Goal: Information Seeking & Learning: Learn about a topic

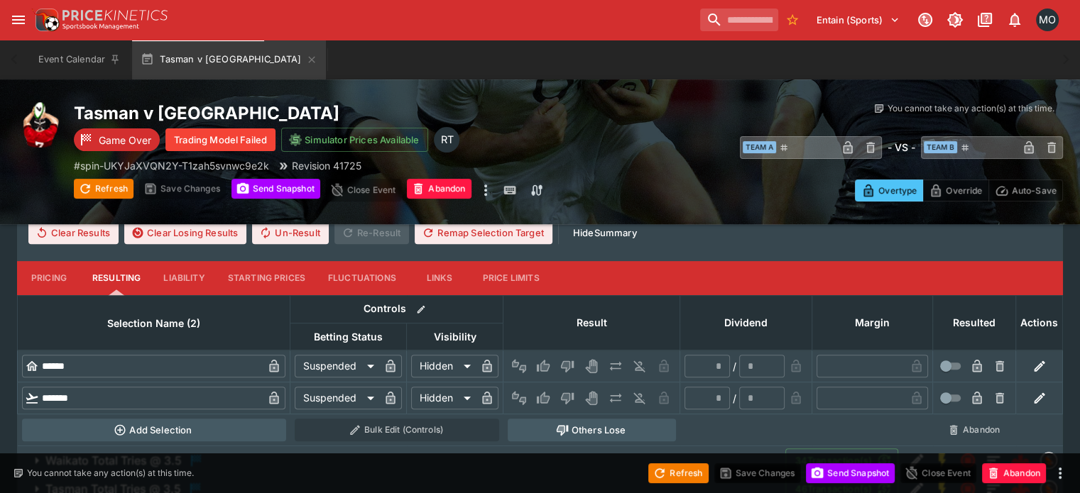
scroll to position [495, 0]
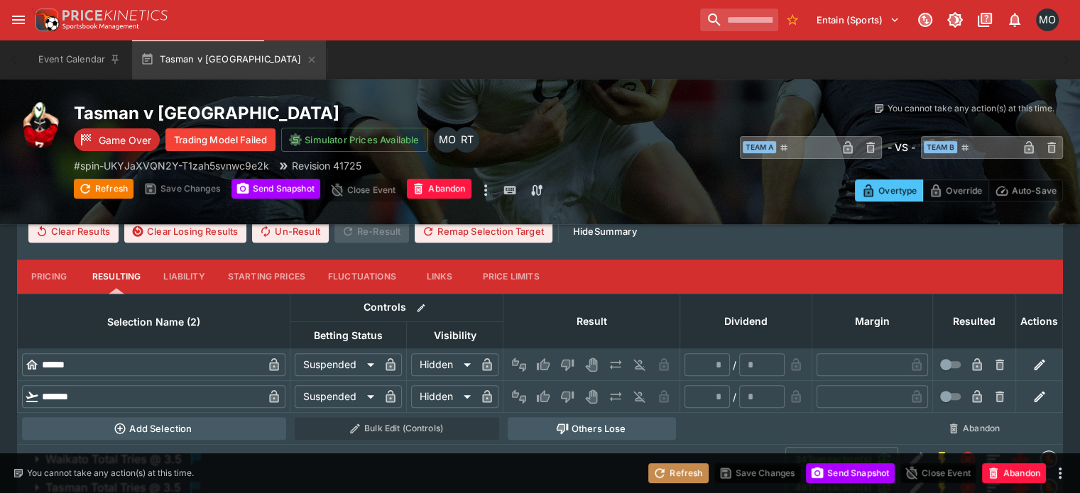
click at [665, 468] on button "Refresh" at bounding box center [678, 473] width 60 height 20
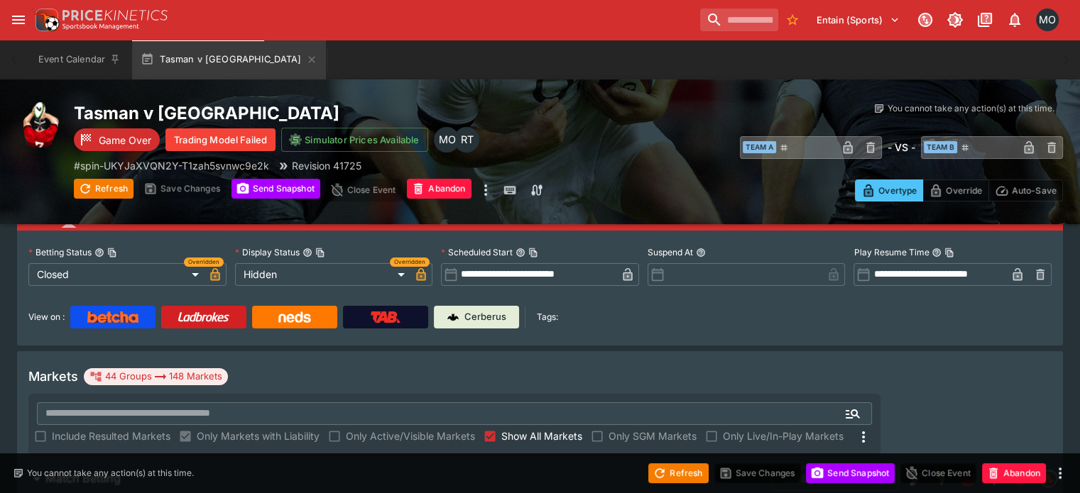
scroll to position [88, 0]
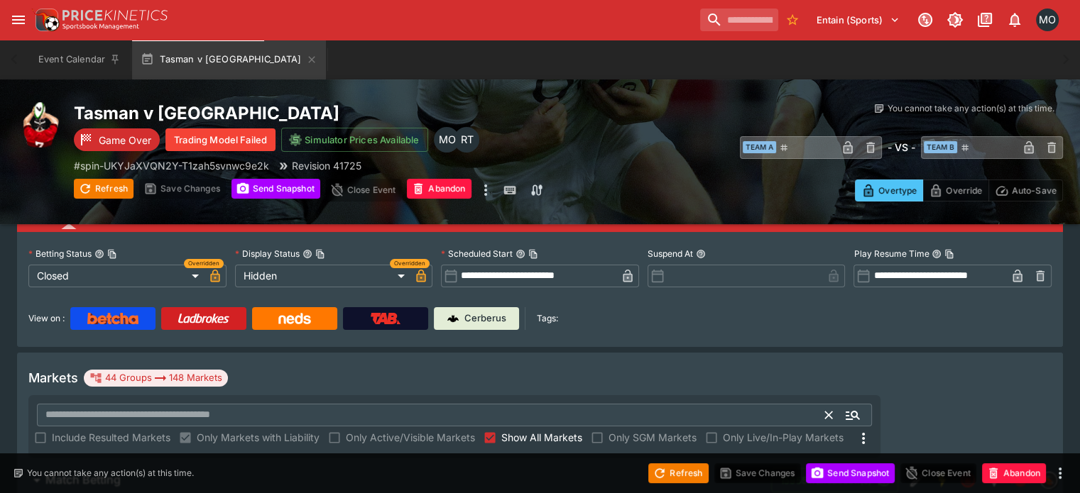
click at [615, 404] on input "text" at bounding box center [431, 415] width 789 height 23
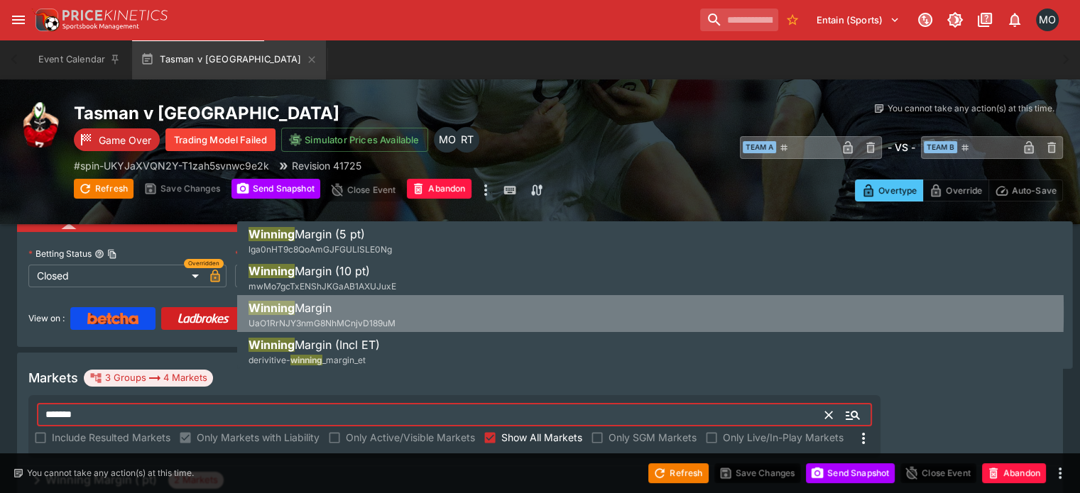
click at [431, 307] on li "Winning Margin UaO1RrNJY3nmG8NhMCnjvD189uM" at bounding box center [654, 315] width 835 height 40
type input "**********"
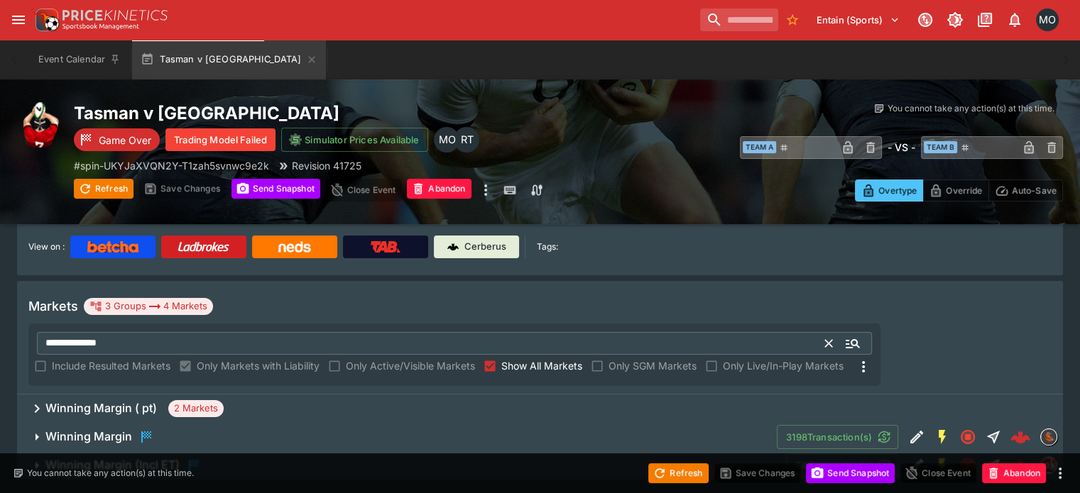
scroll to position [159, 0]
click at [181, 429] on span "Winning Margin" at bounding box center [405, 437] width 720 height 17
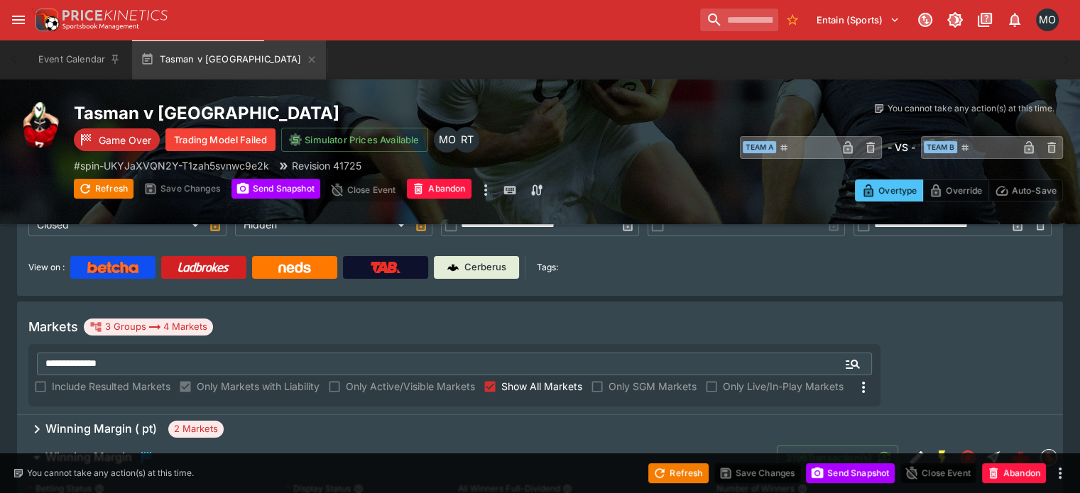
scroll to position [136, 0]
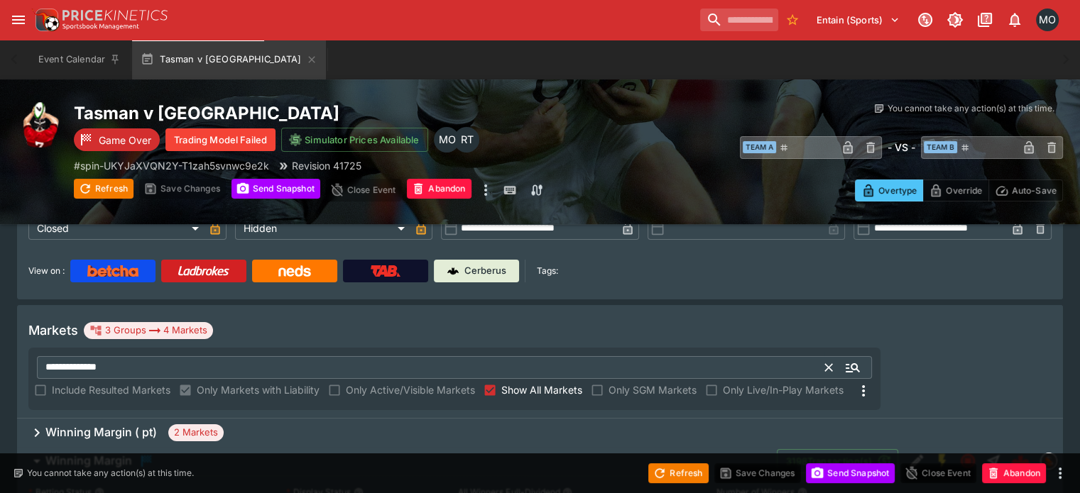
click at [567, 356] on input "**********" at bounding box center [431, 367] width 789 height 23
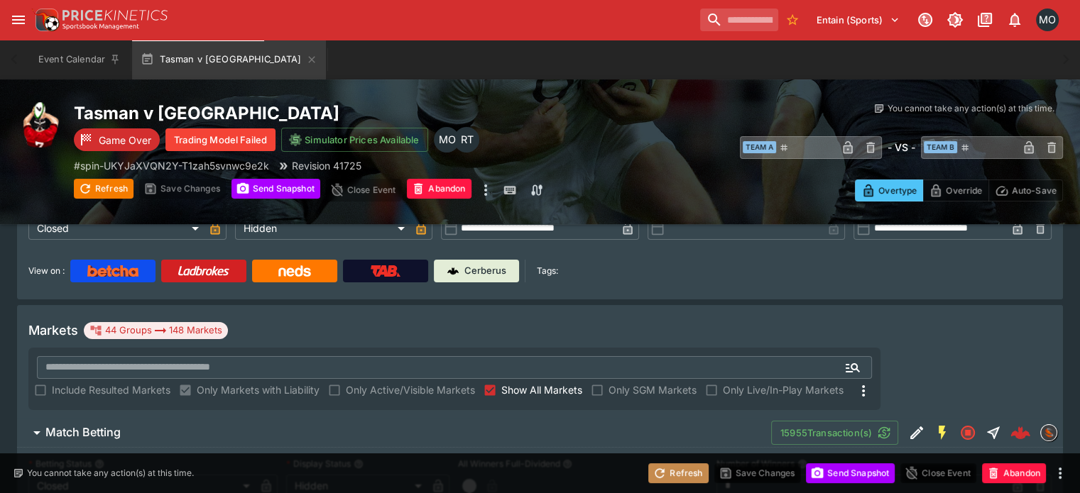
click at [682, 469] on button "Refresh" at bounding box center [678, 473] width 60 height 20
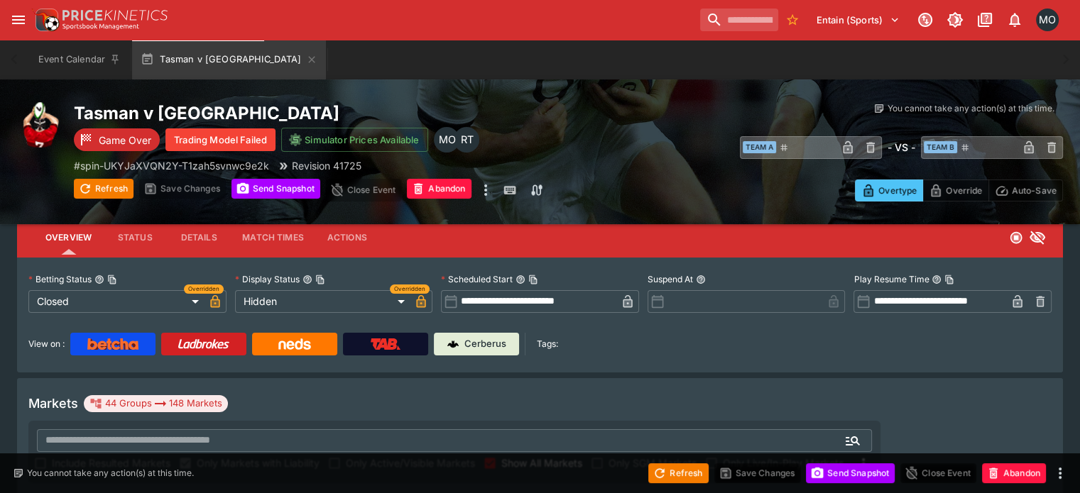
scroll to position [59, 0]
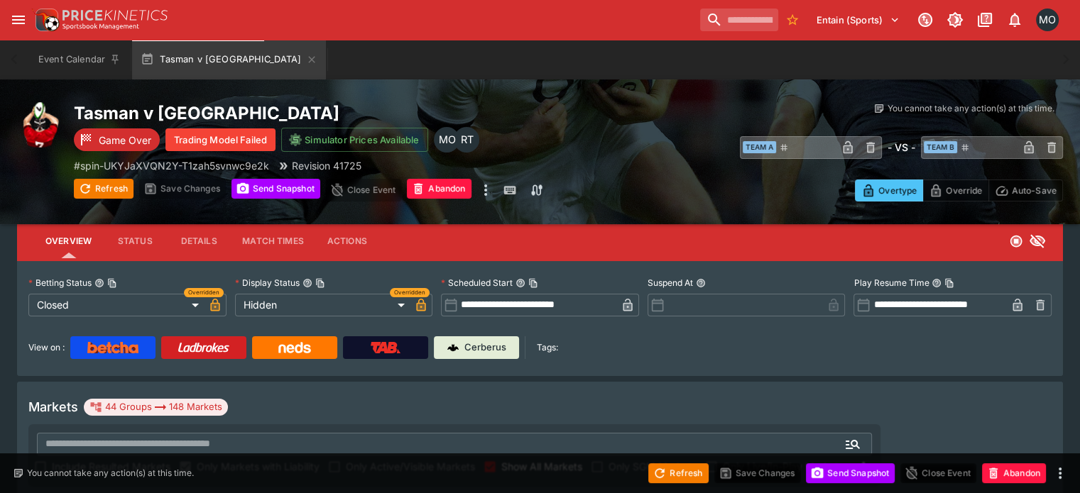
click at [499, 360] on div "**********" at bounding box center [540, 318] width 1046 height 115
click at [500, 348] on p "Cerberus" at bounding box center [485, 348] width 42 height 14
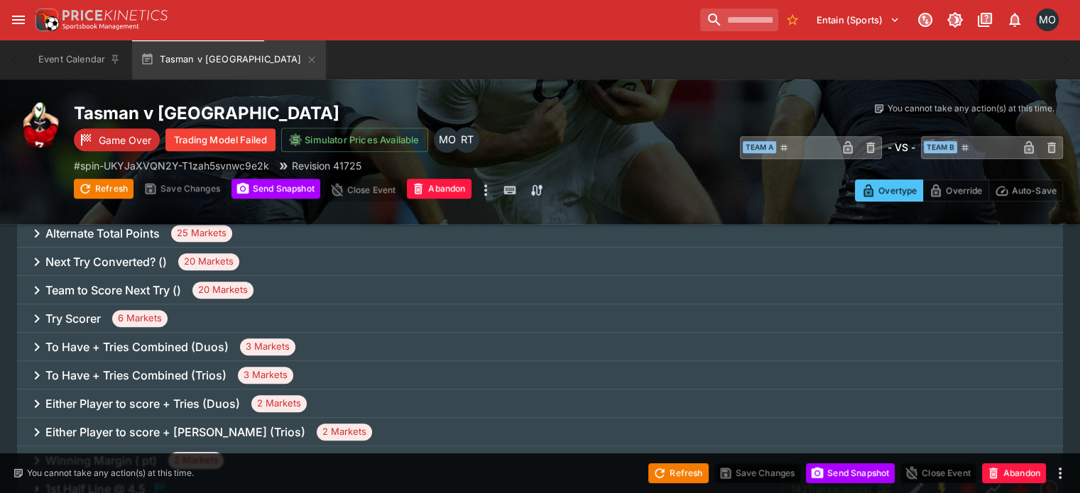
scroll to position [820, 0]
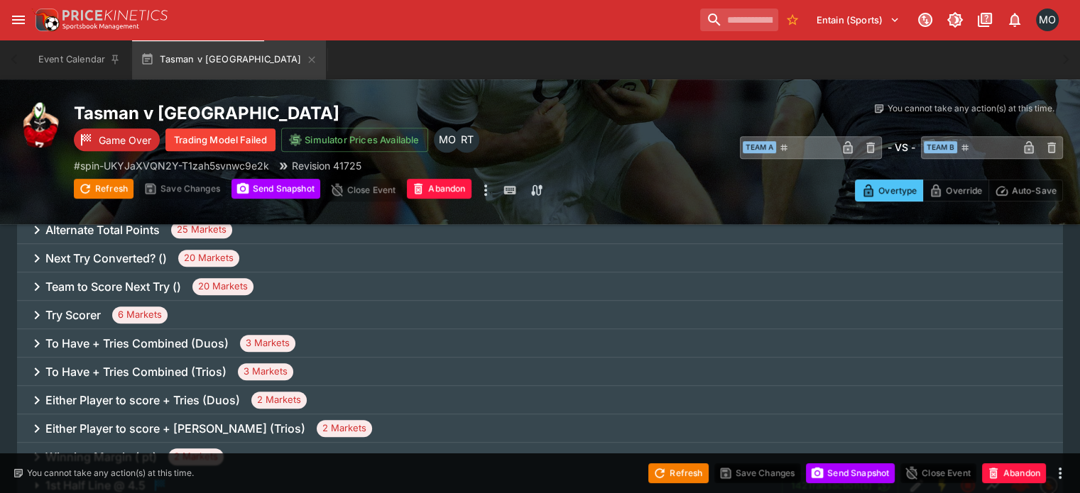
click at [346, 301] on div "Try Scorer 6 Markets" at bounding box center [540, 315] width 1046 height 28
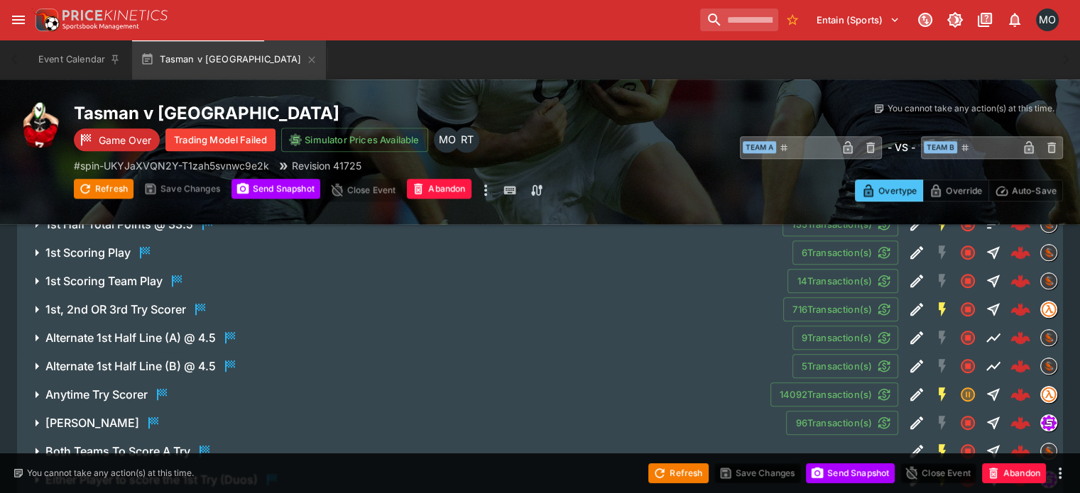
scroll to position [1282, 0]
click at [147, 379] on button "Anytime Try Scorer" at bounding box center [393, 393] width 753 height 28
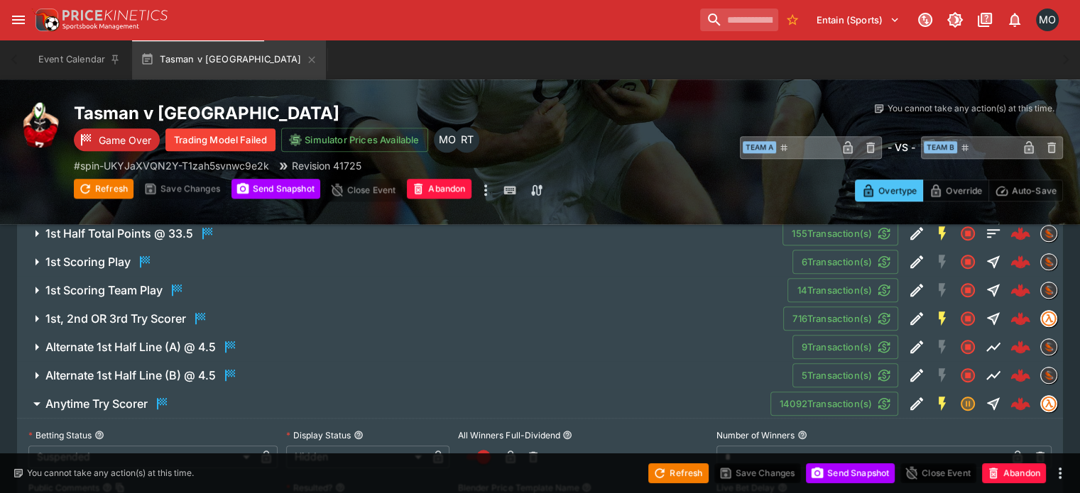
scroll to position [1269, 0]
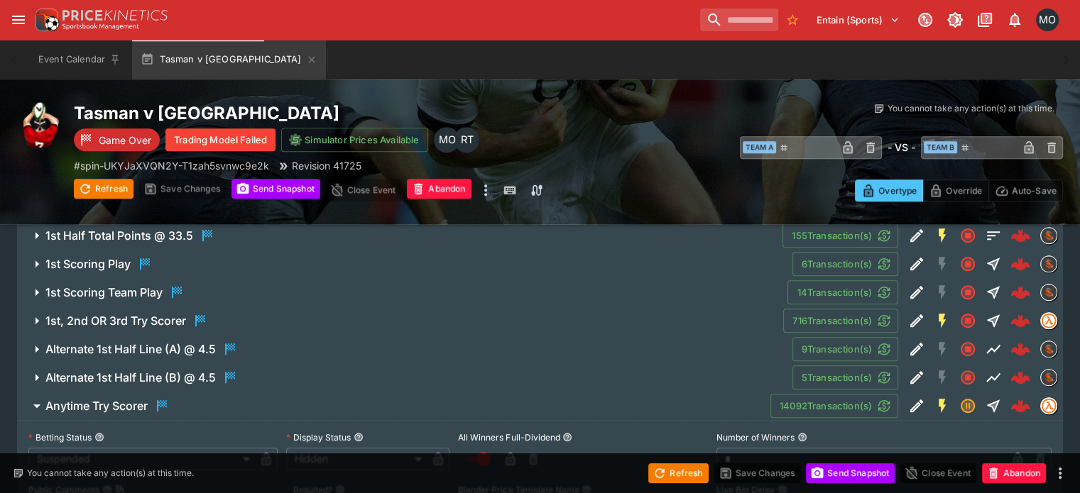
click at [156, 285] on h6 "1st Scoring Team Play" at bounding box center [103, 292] width 117 height 15
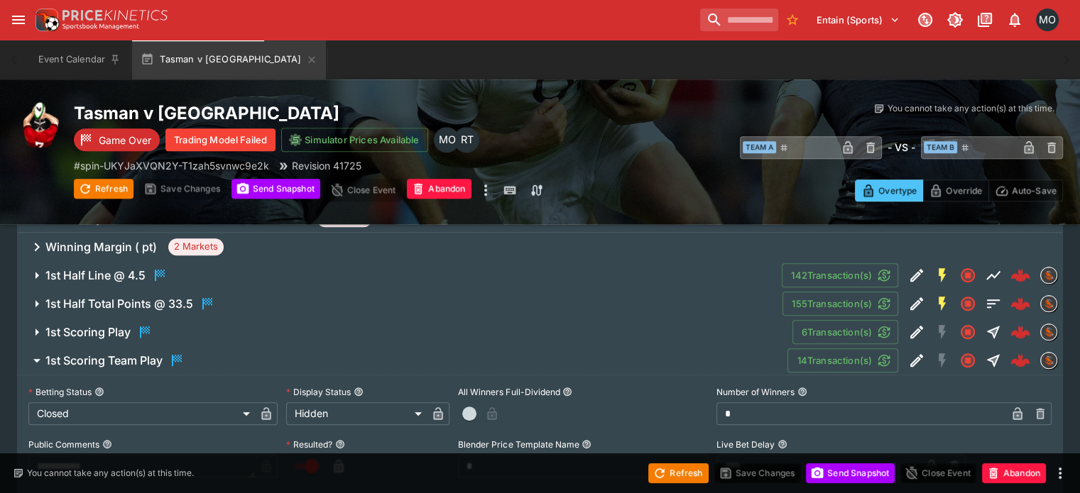
scroll to position [1192, 0]
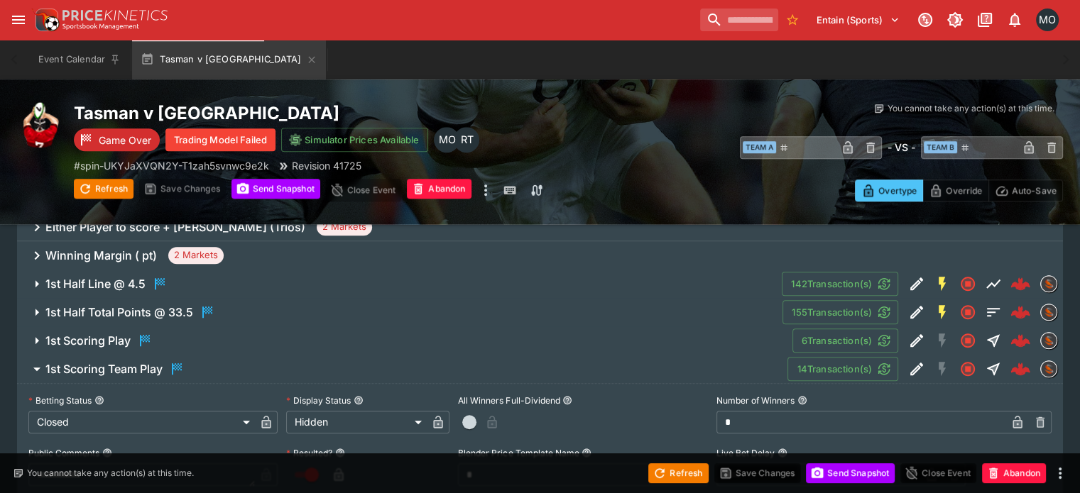
click at [147, 305] on h6 "1st Half Total Points @ 33.5" at bounding box center [119, 312] width 148 height 15
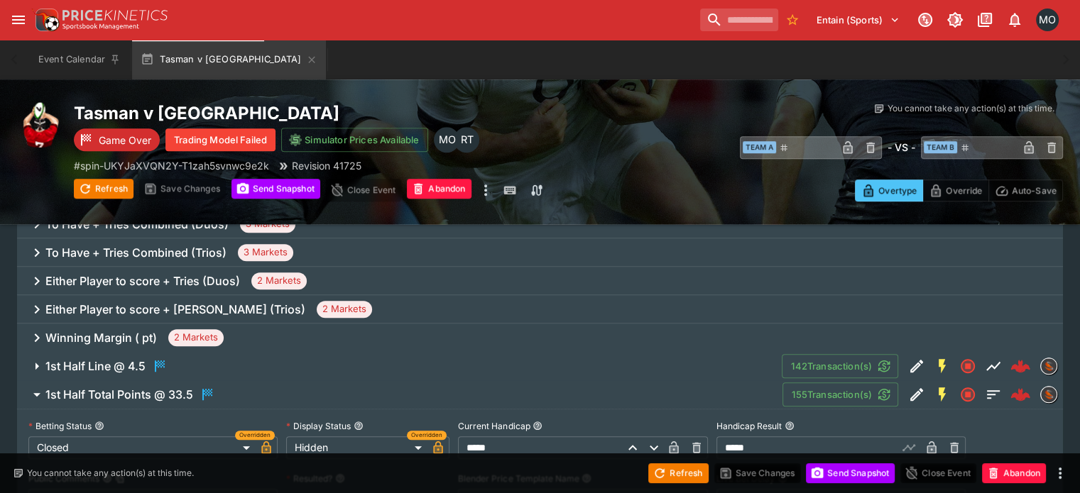
scroll to position [1109, 0]
click at [136, 303] on h6 "Either Player to score + [PERSON_NAME] (Trios)" at bounding box center [175, 310] width 260 height 15
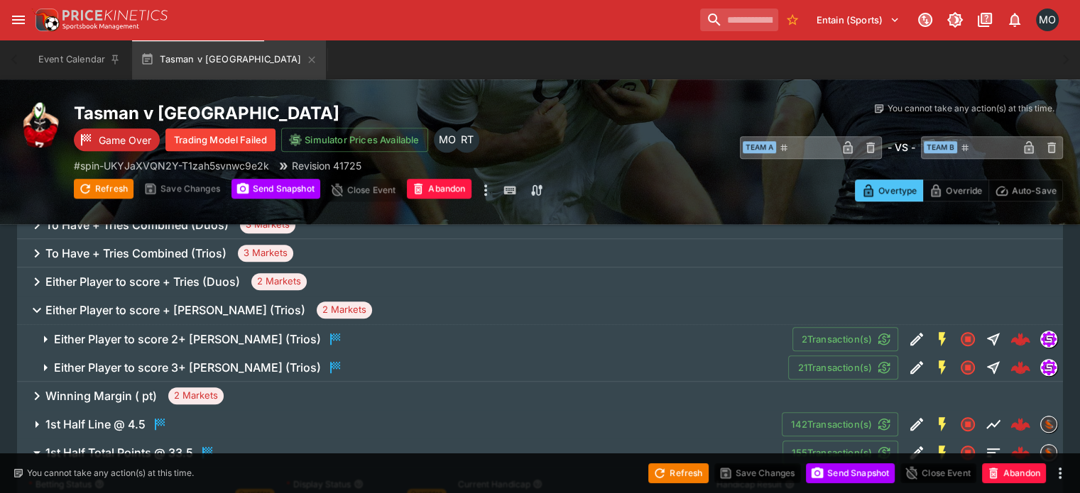
click at [140, 332] on h6 "Either Player to score 2+ [PERSON_NAME] (Trios)" at bounding box center [187, 339] width 267 height 15
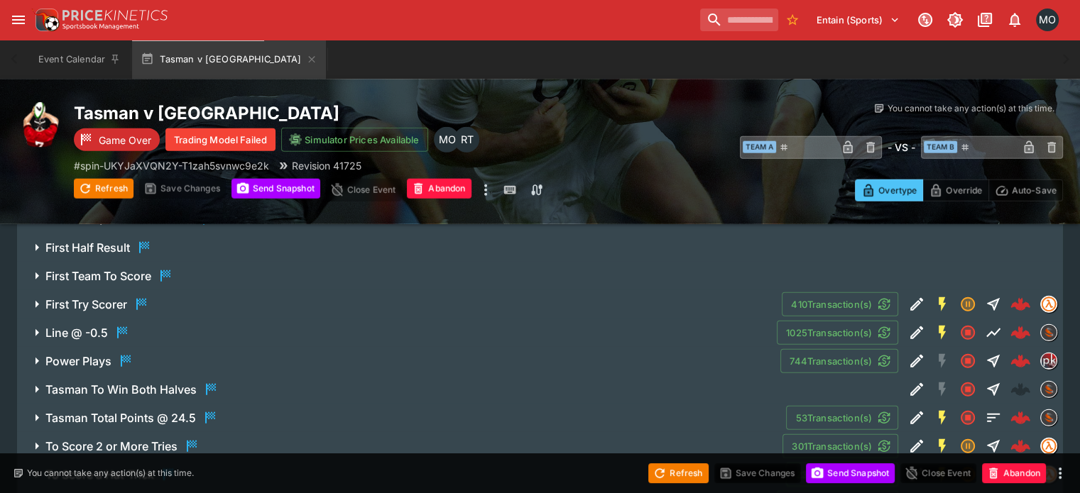
scroll to position [9199, 0]
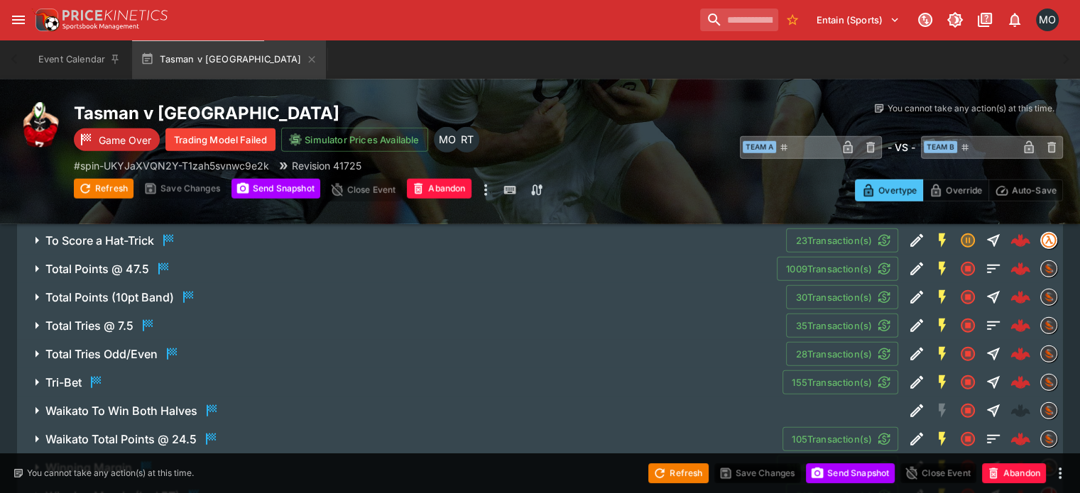
click at [124, 461] on h6 "Winning Margin" at bounding box center [88, 468] width 87 height 15
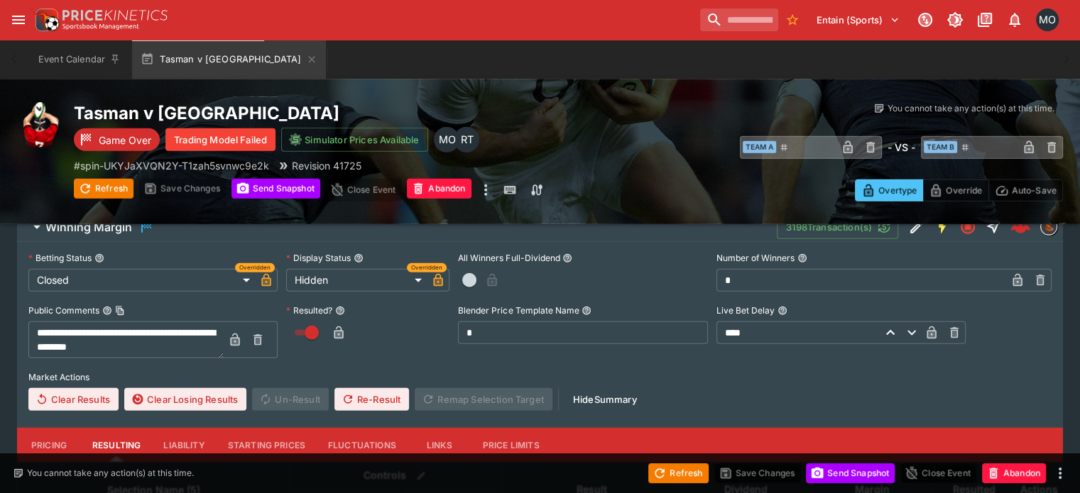
scroll to position [9253, 0]
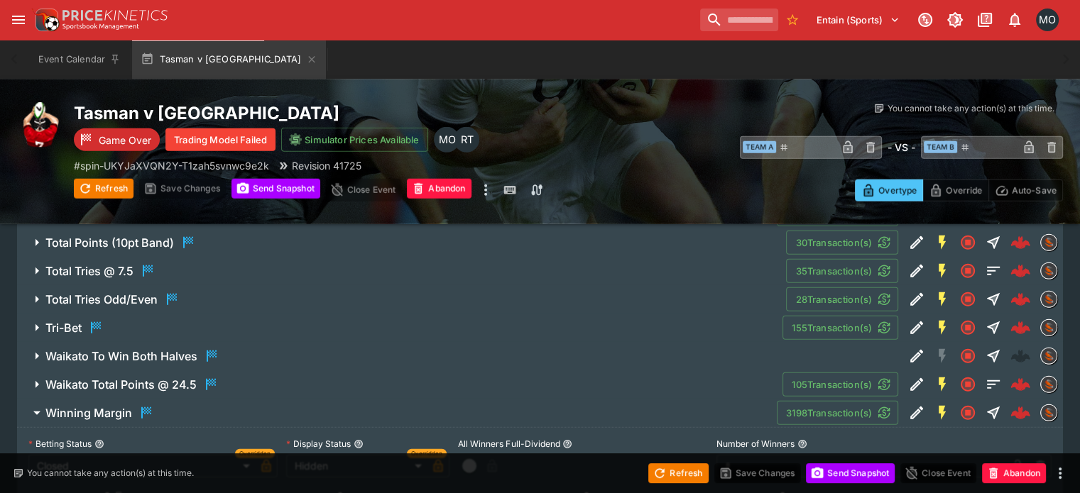
click at [116, 406] on h6 "Winning Margin" at bounding box center [88, 413] width 87 height 15
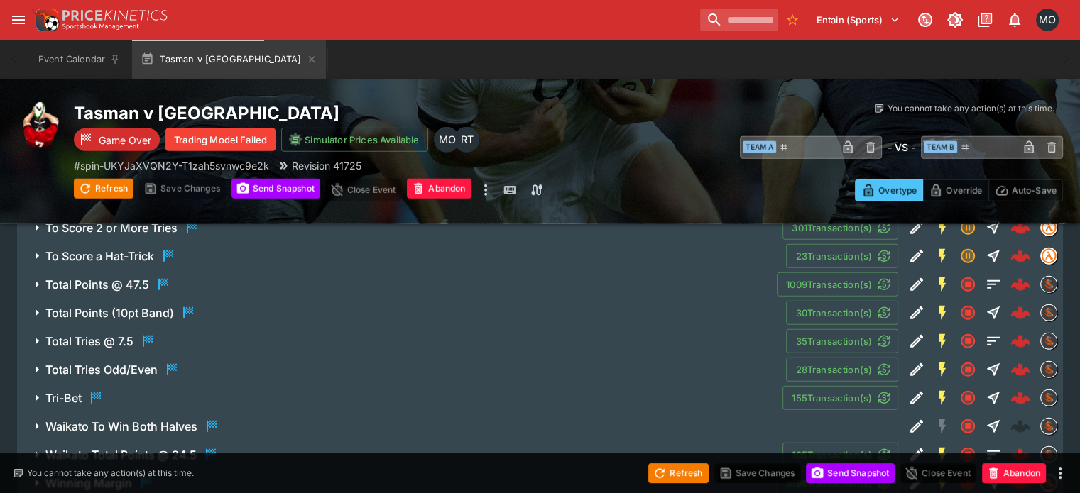
scroll to position [9199, 0]
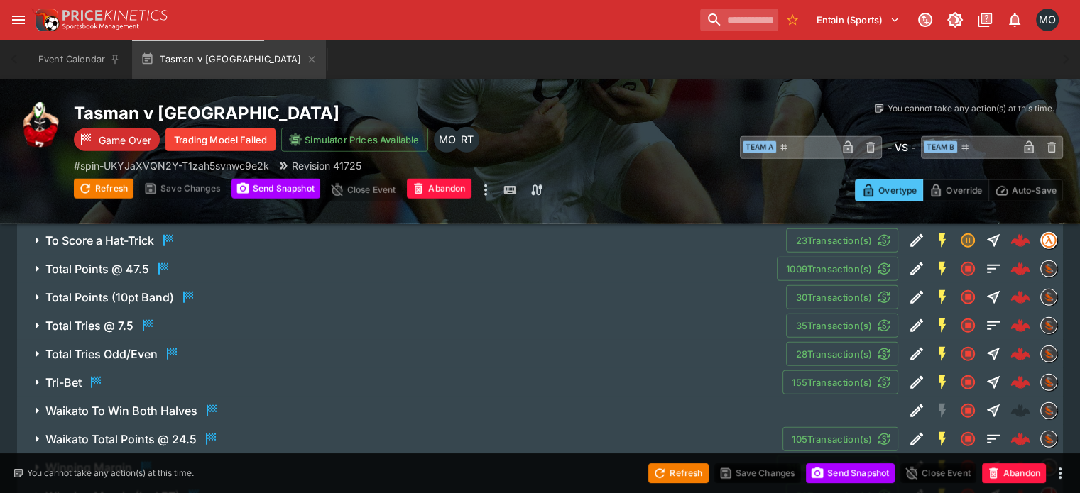
click at [118, 482] on button "Winning Margin (Incl ET)" at bounding box center [401, 496] width 769 height 28
click at [131, 454] on button "Winning Margin" at bounding box center [396, 468] width 759 height 28
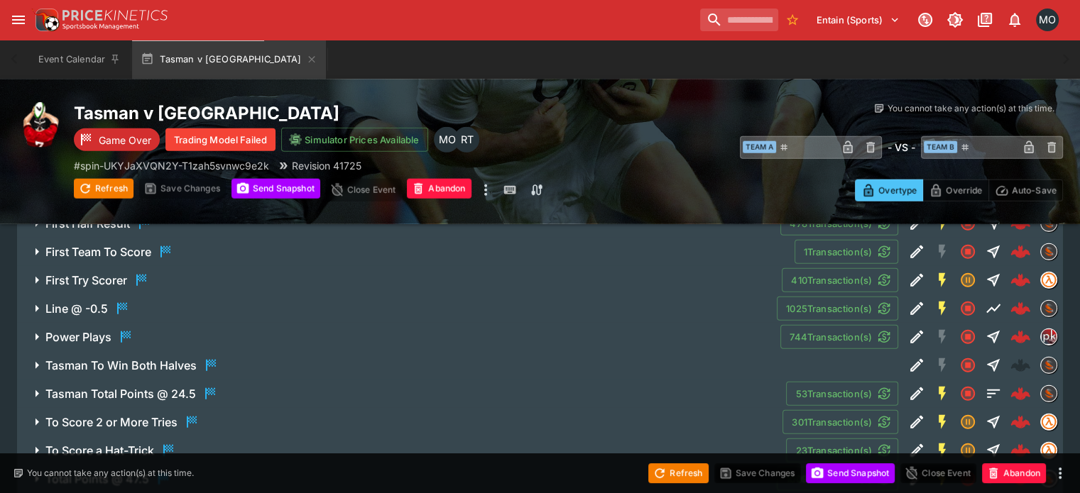
scroll to position [8988, 0]
click at [156, 437] on button "To Score a Hat-Trick" at bounding box center [401, 451] width 769 height 28
click at [153, 444] on h6 "To Score a Hat-Trick" at bounding box center [99, 451] width 109 height 15
click at [146, 473] on h6 "Total Points @ 47.5" at bounding box center [97, 480] width 104 height 15
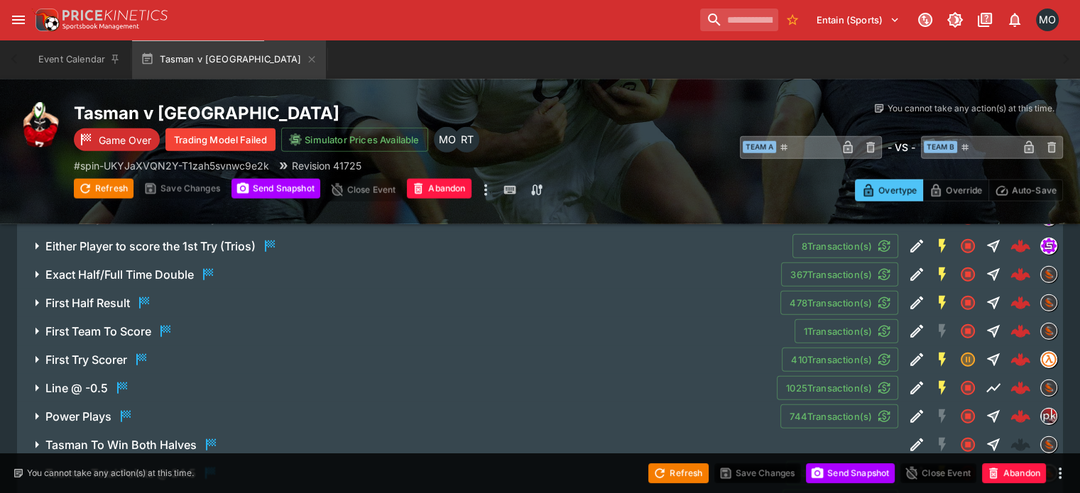
scroll to position [8909, 0]
click at [108, 382] on h6 "Line @ -0.5" at bounding box center [76, 389] width 62 height 15
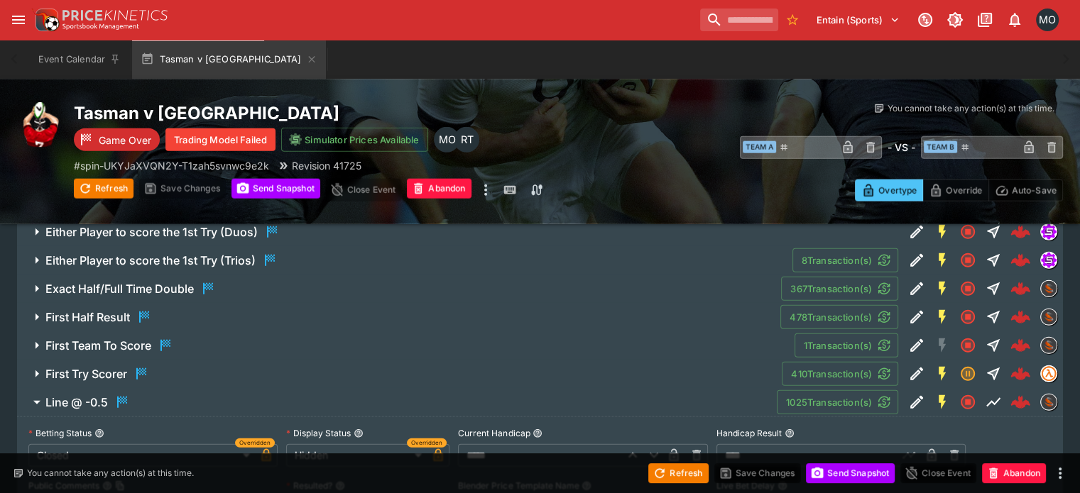
scroll to position [8864, 0]
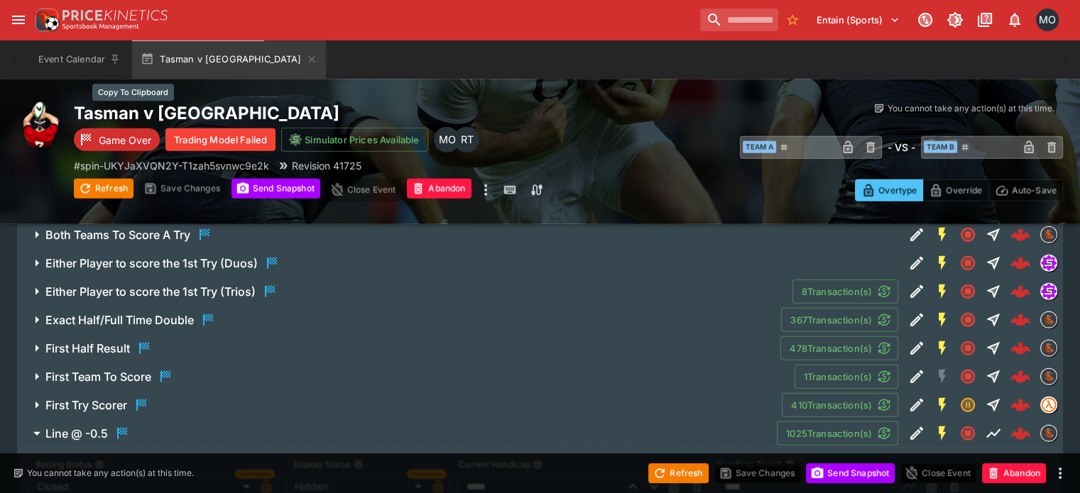
click at [148, 107] on h2 "Tasman v [GEOGRAPHIC_DATA]" at bounding box center [362, 113] width 577 height 22
